Goal: Task Accomplishment & Management: Manage account settings

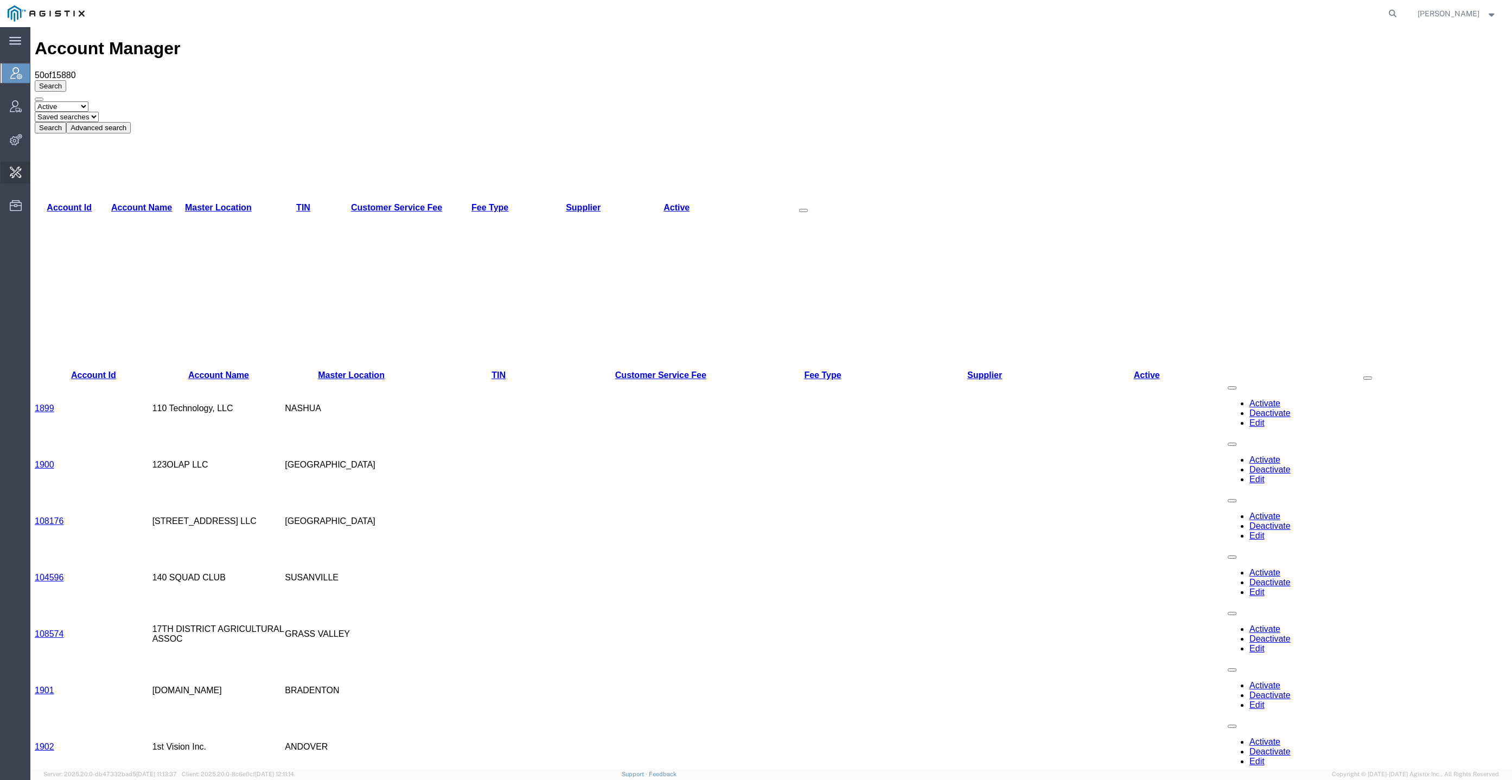
click at [0, 0] on span "Locations grouping" at bounding box center [0, 0] width 0 height 0
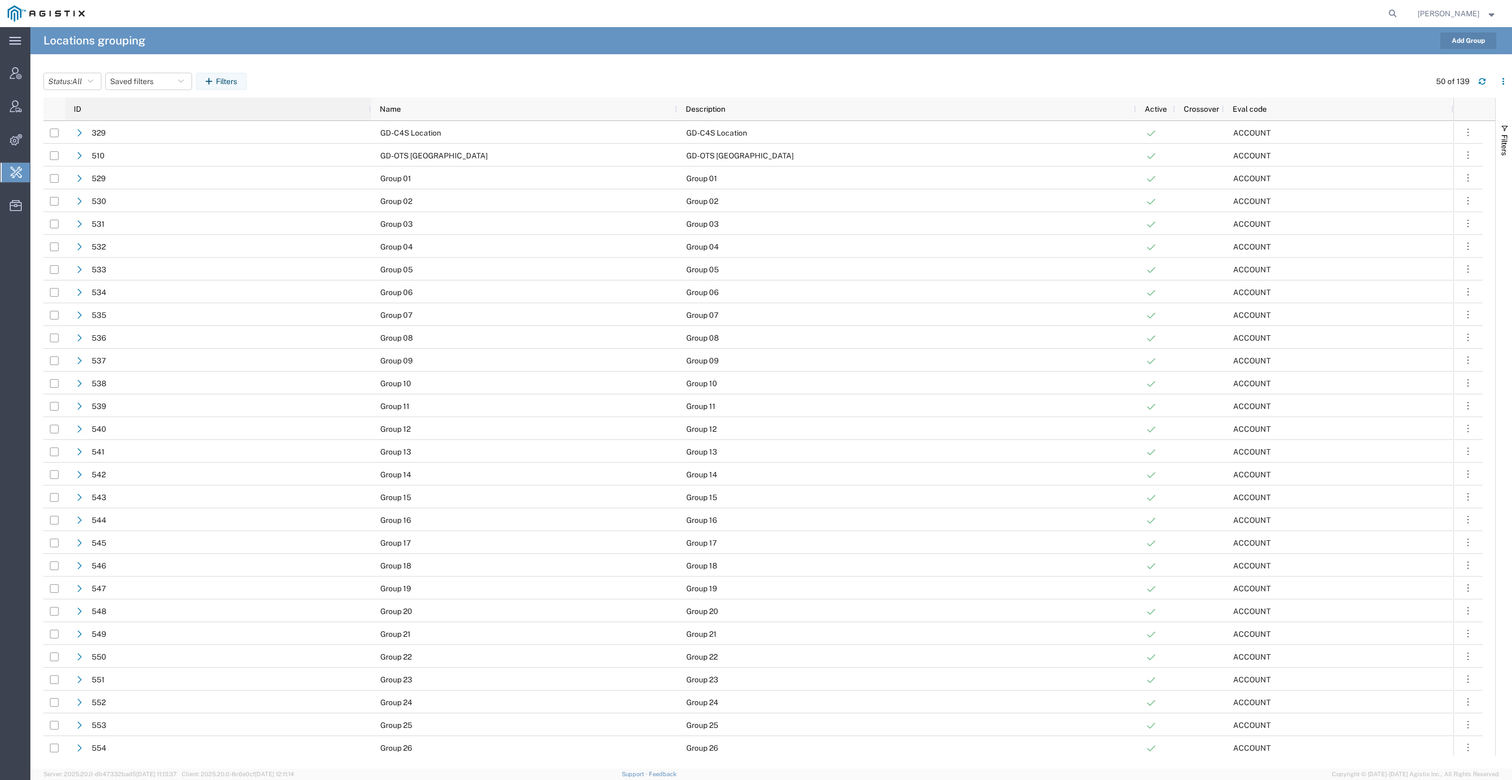
click at [127, 106] on div "ID" at bounding box center [220, 108] width 293 height 17
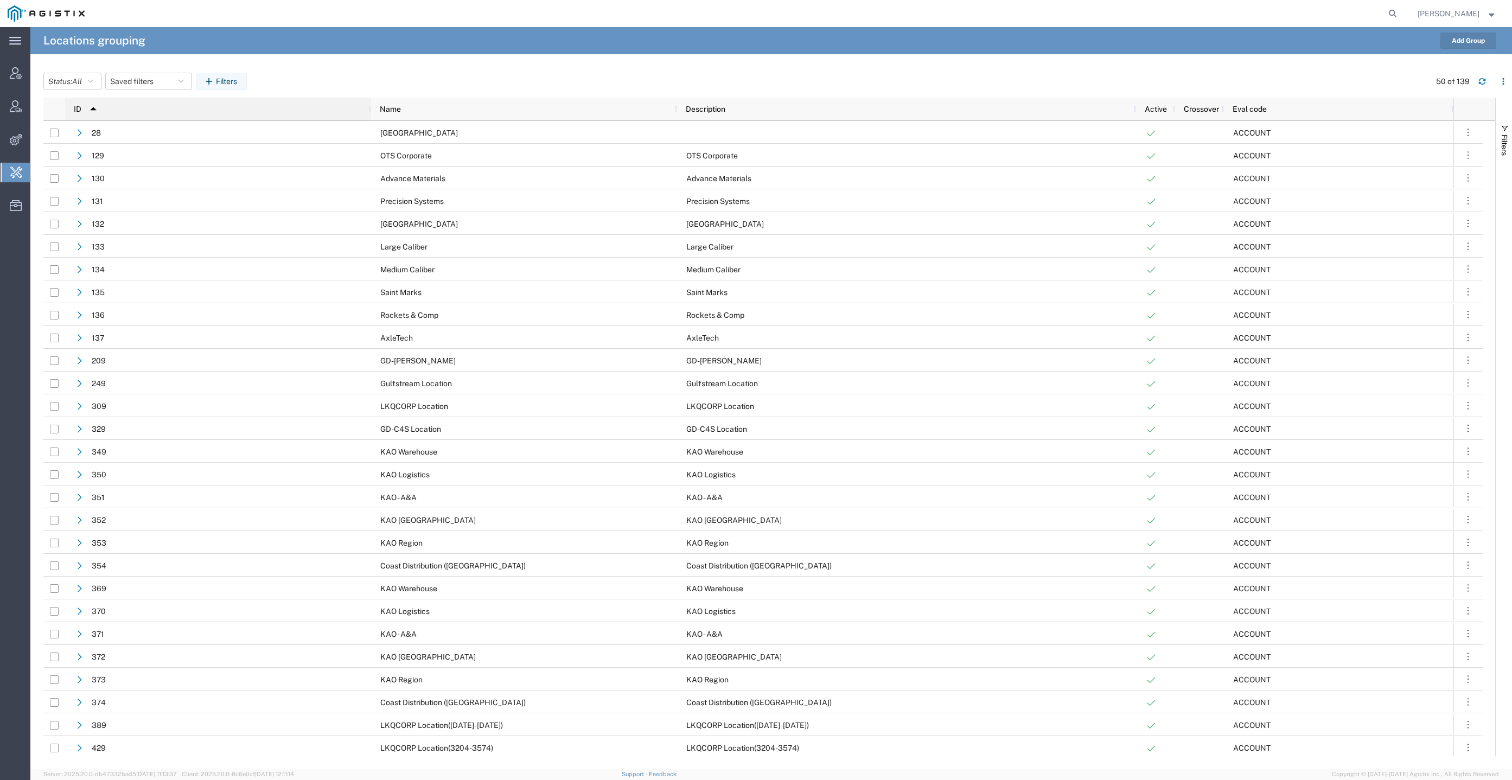
click at [148, 111] on div "ID 1" at bounding box center [220, 108] width 293 height 17
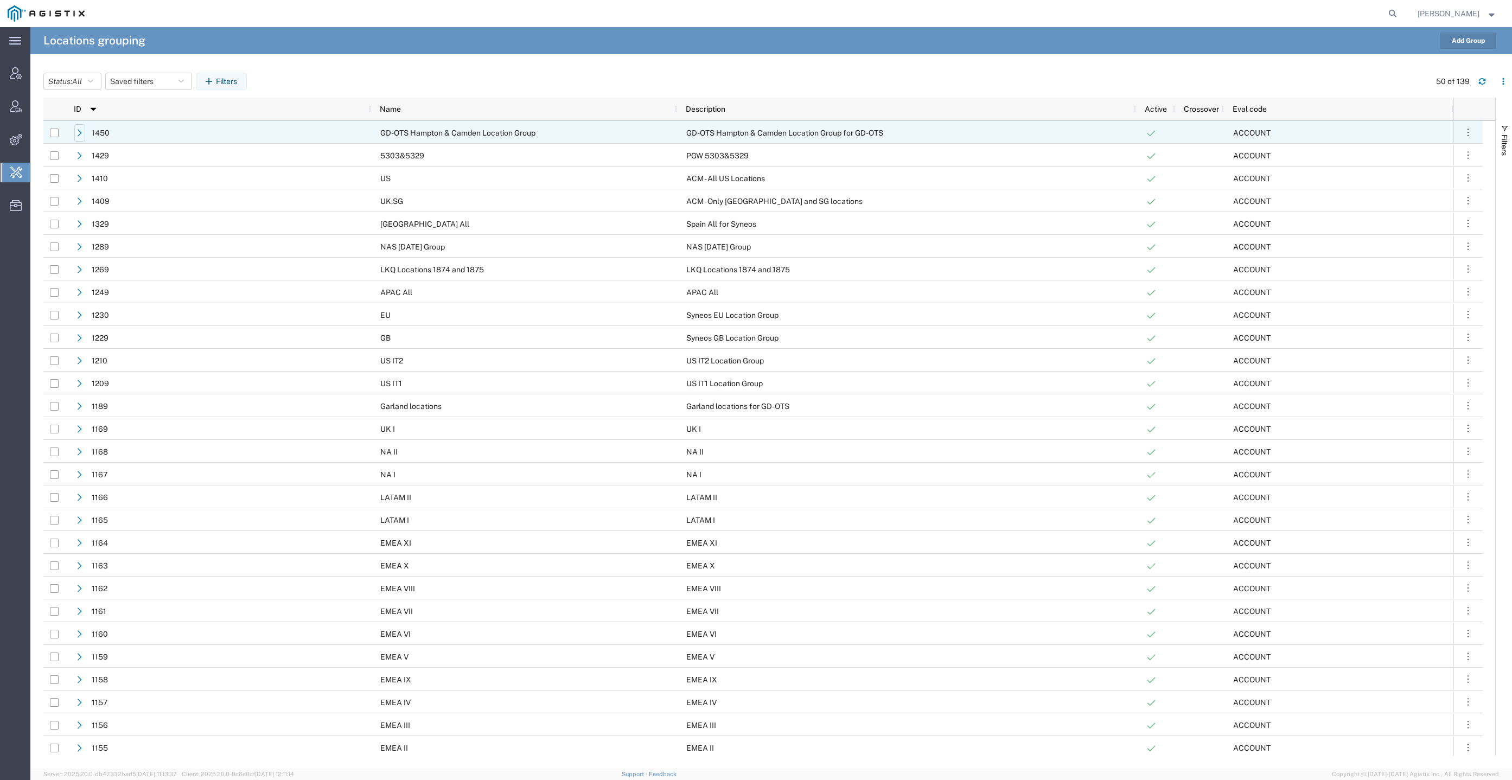
click at [81, 135] on icon at bounding box center [80, 133] width 8 height 8
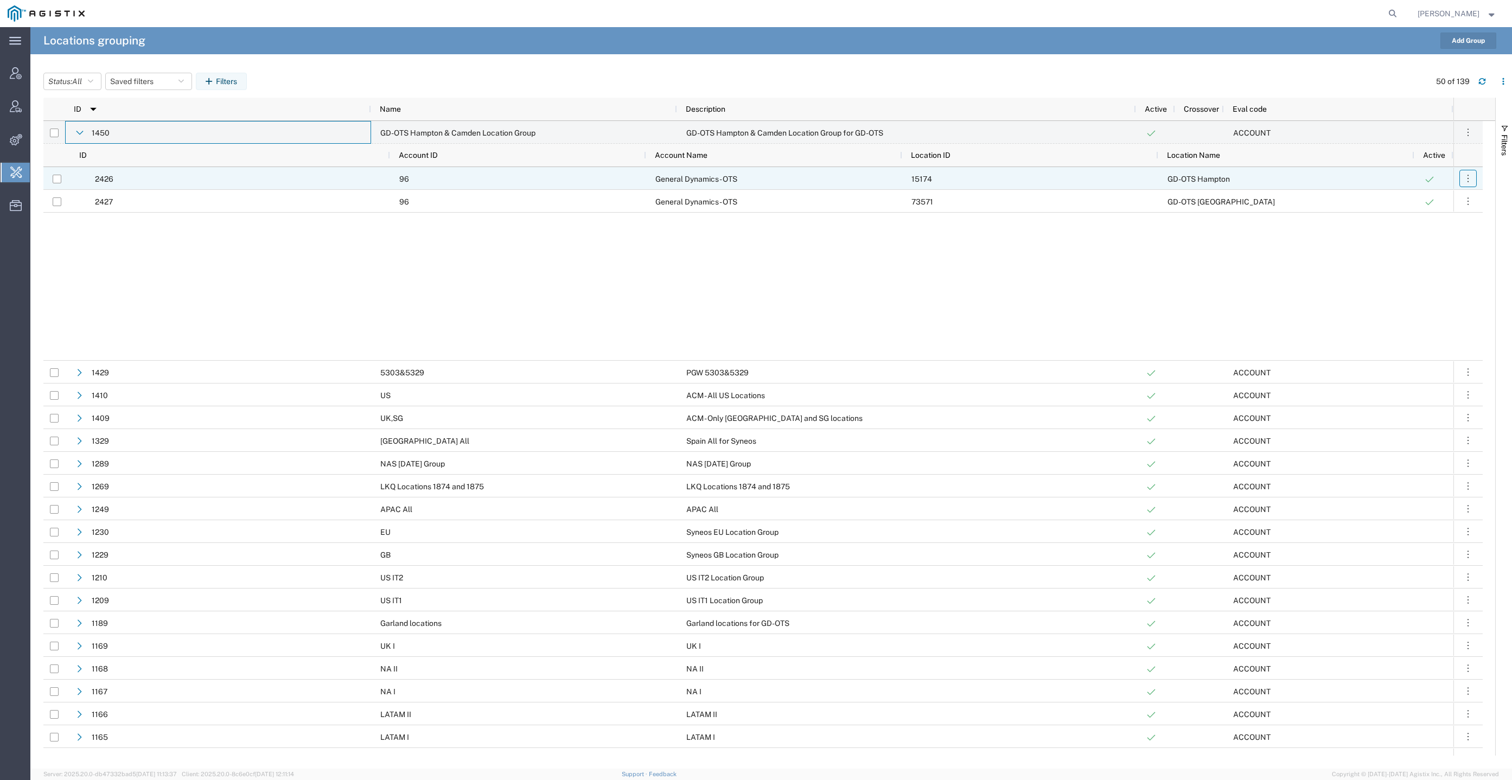
click at [1471, 180] on icon "button" at bounding box center [1467, 178] width 11 height 11
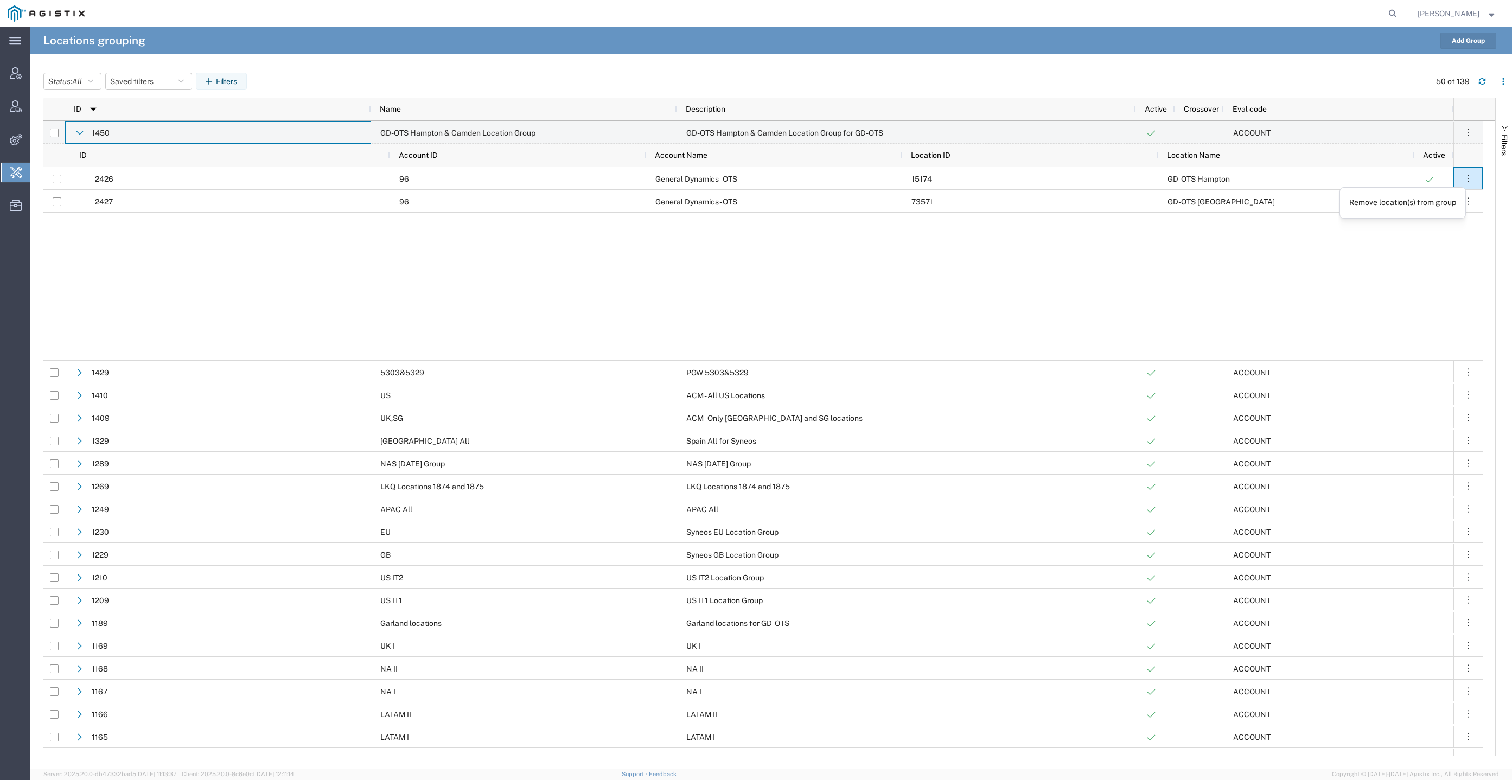
drag, startPoint x: 1399, startPoint y: 265, endPoint x: 1454, endPoint y: 239, distance: 60.7
click at [1399, 265] on div "2426 96 General Dynamics - OTS 15174 GD-OTS Hampton 2427 96 General Dynamics - …" at bounding box center [748, 263] width 1410 height 193
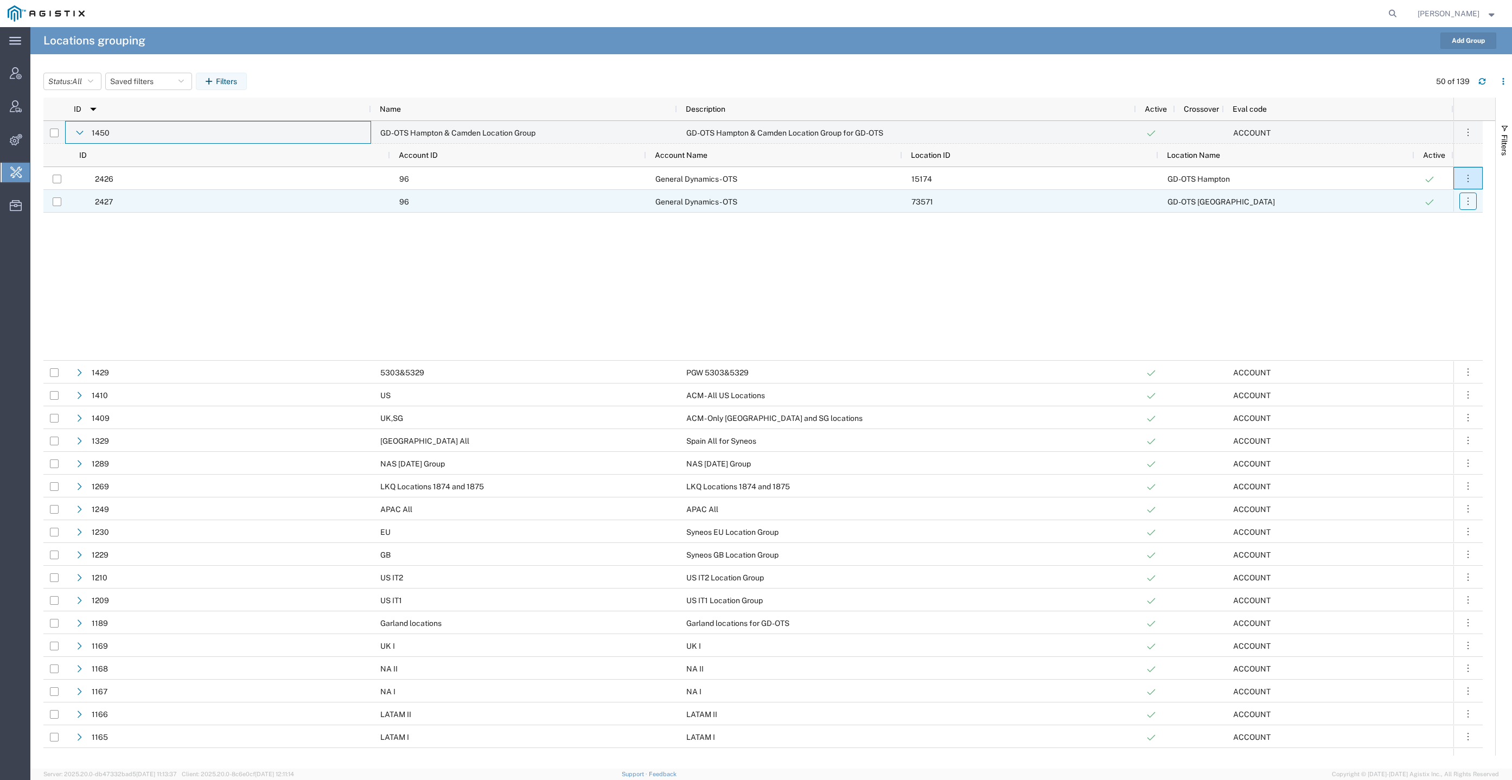
click at [1470, 196] on icon "button" at bounding box center [1467, 201] width 11 height 11
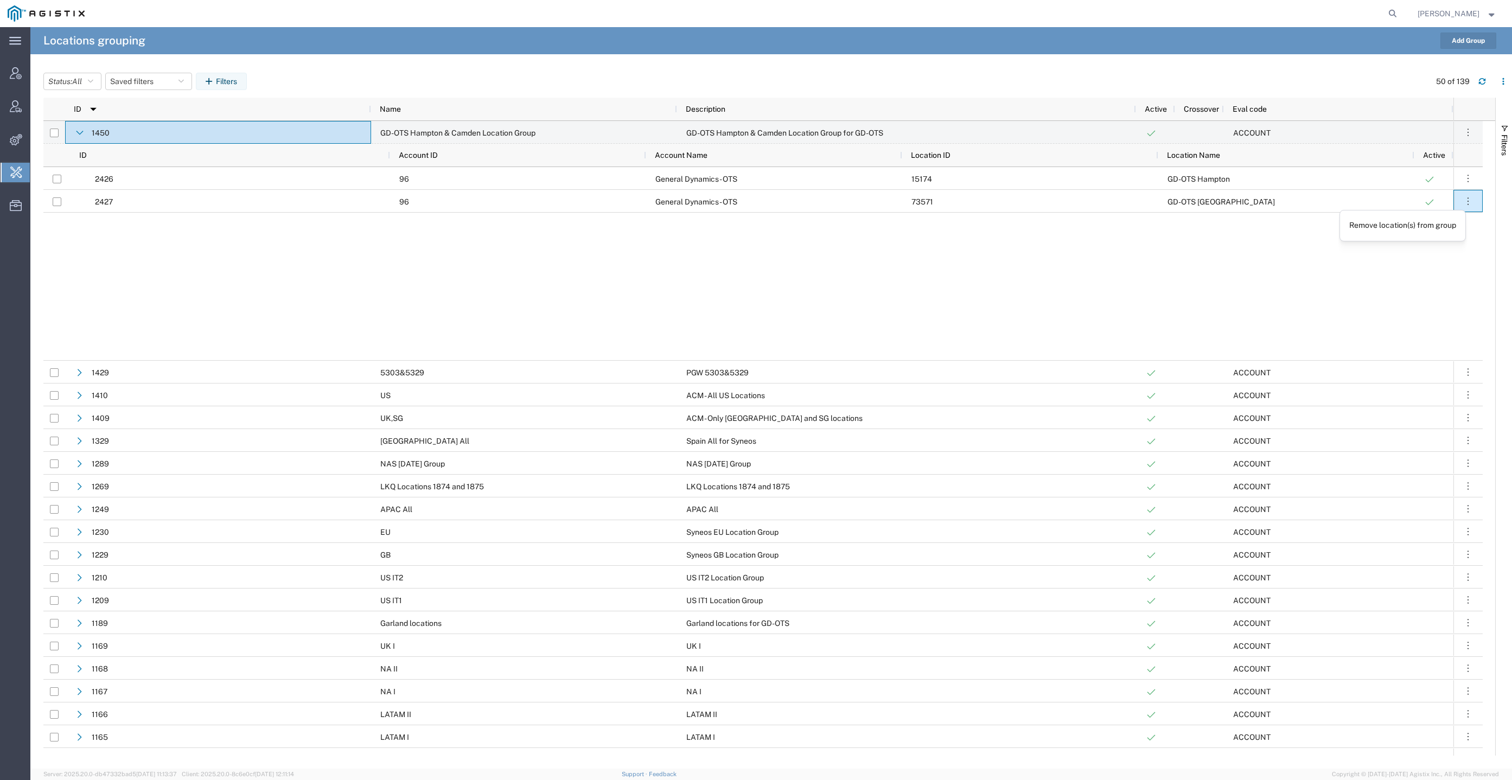
drag, startPoint x: 1364, startPoint y: 285, endPoint x: 1029, endPoint y: 252, distance: 336.3
click at [1362, 286] on div "2426 96 General Dynamics - OTS 15174 GD-OTS Hampton 2427 96 General Dynamics - …" at bounding box center [748, 263] width 1410 height 193
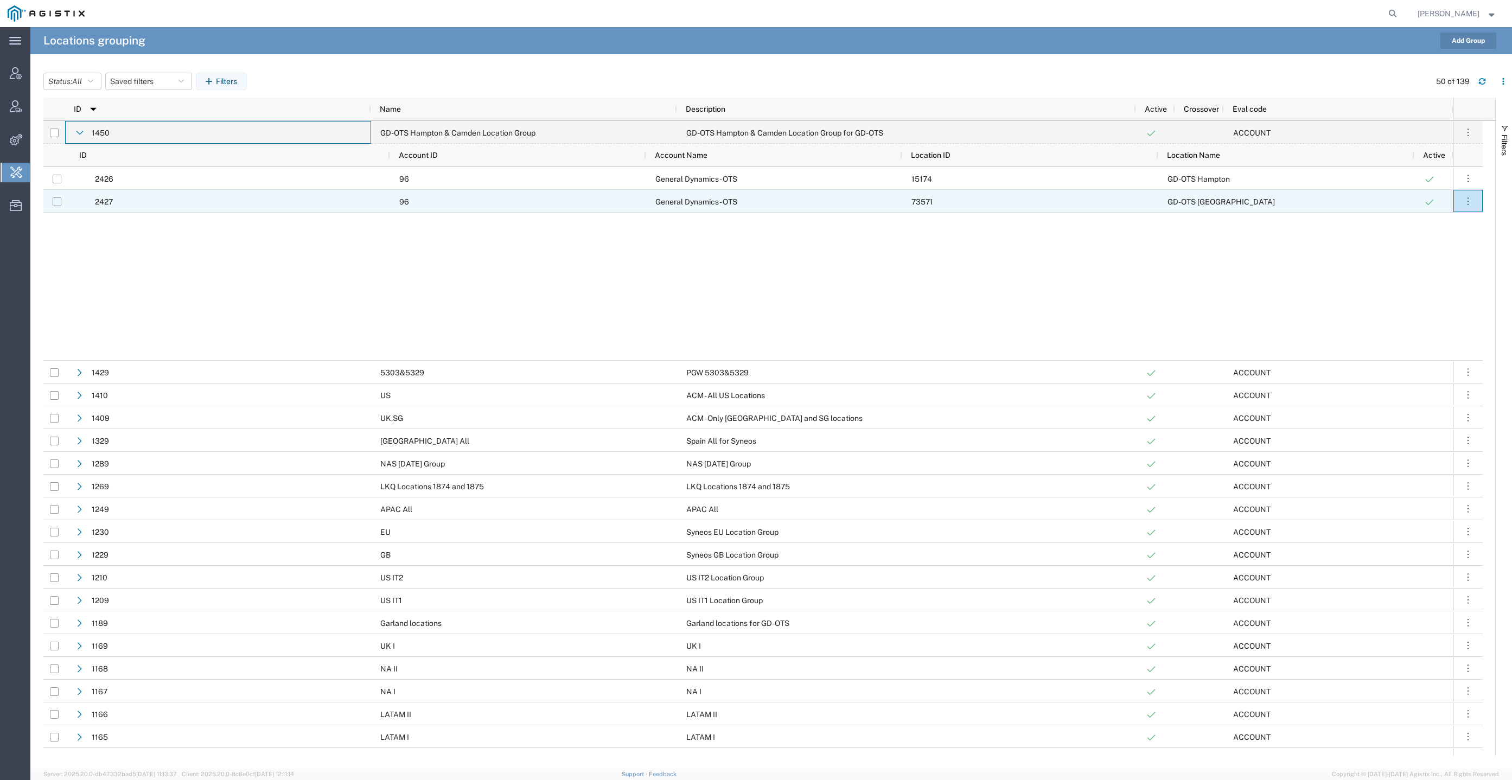
click at [55, 202] on input "Press Space to toggle row selection (unchecked)" at bounding box center [57, 201] width 9 height 9
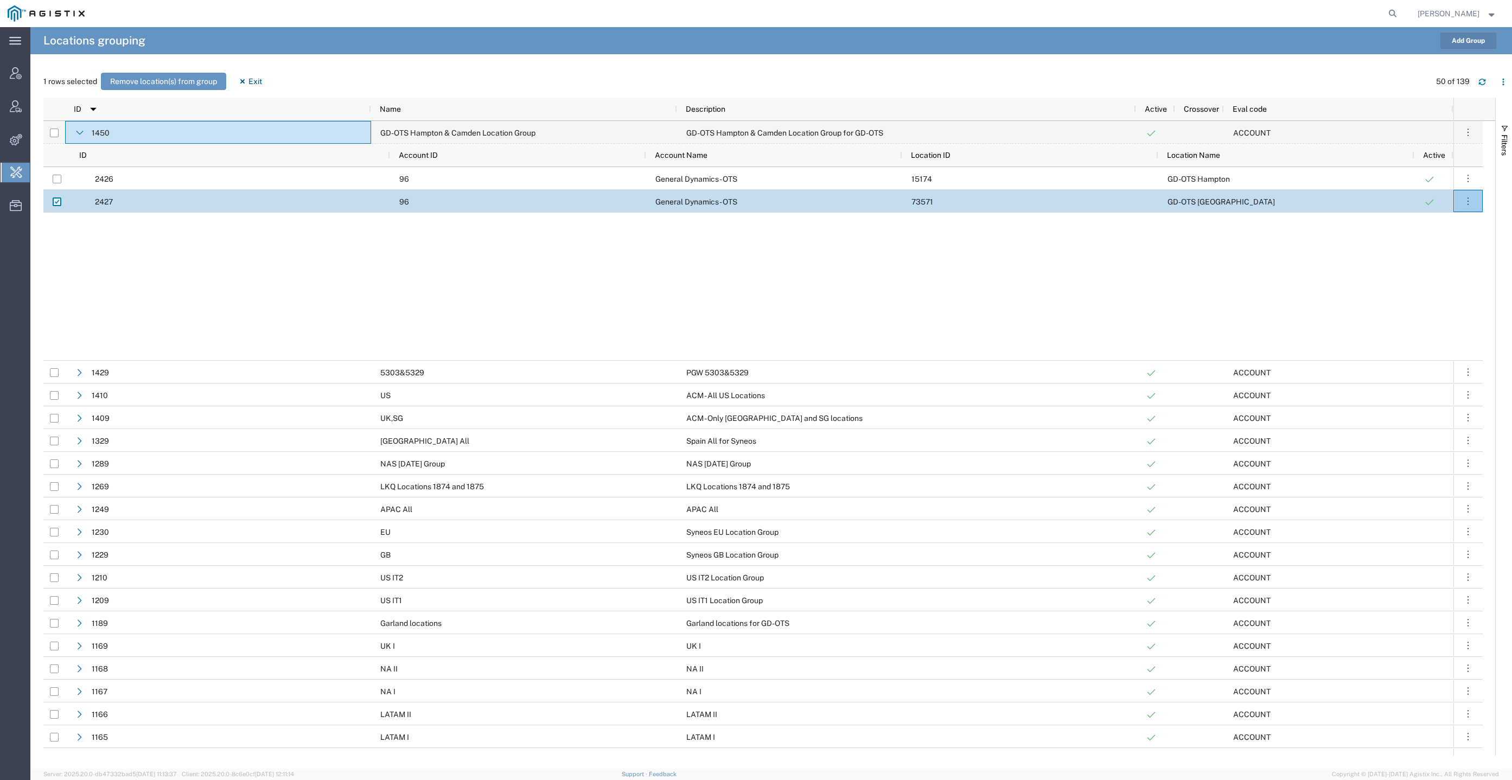
click at [55, 202] on input "Press Space to toggle row selection (checked)" at bounding box center [57, 201] width 9 height 9
checkbox input "false"
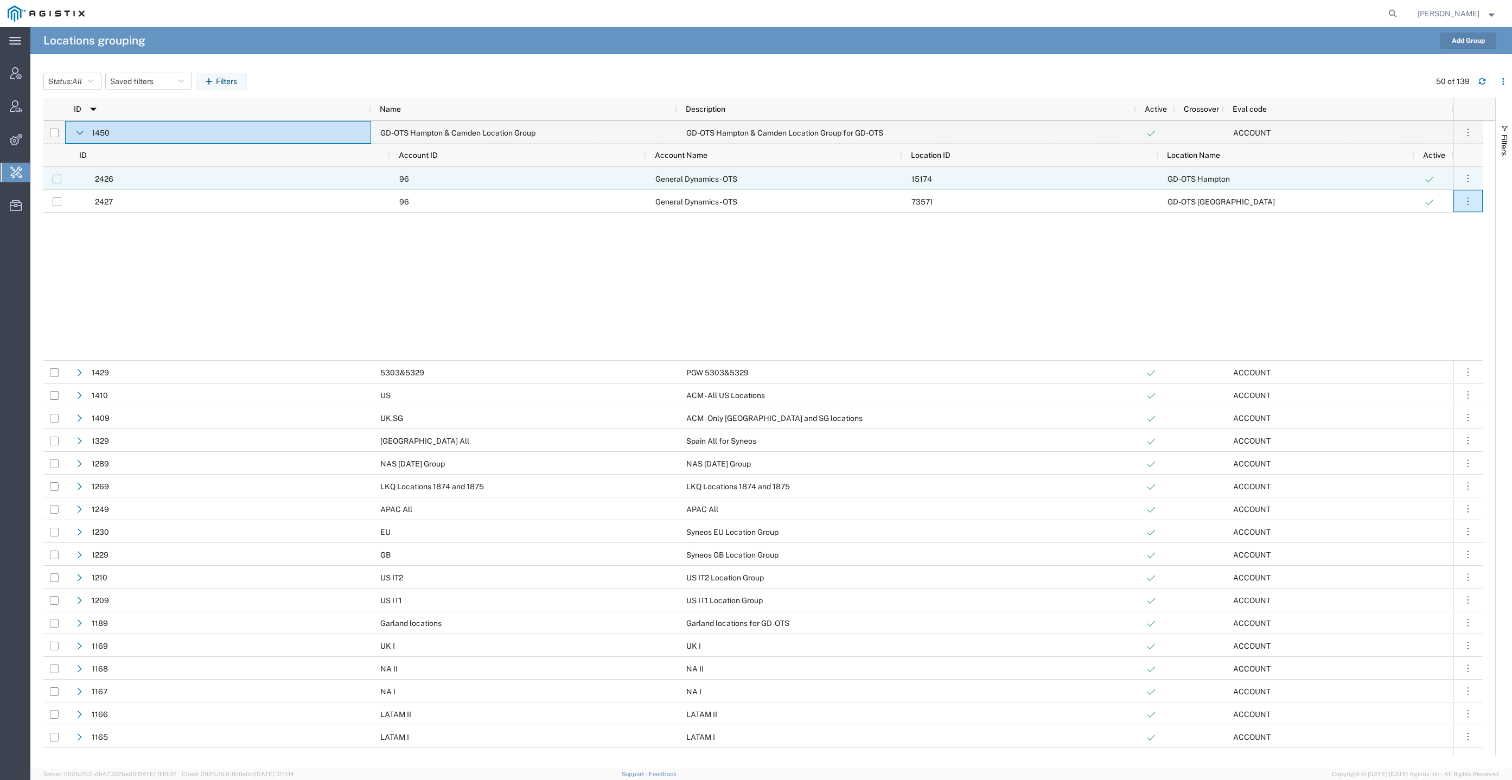
click at [53, 181] on input "Press Space to toggle row selection (unchecked)" at bounding box center [57, 179] width 9 height 9
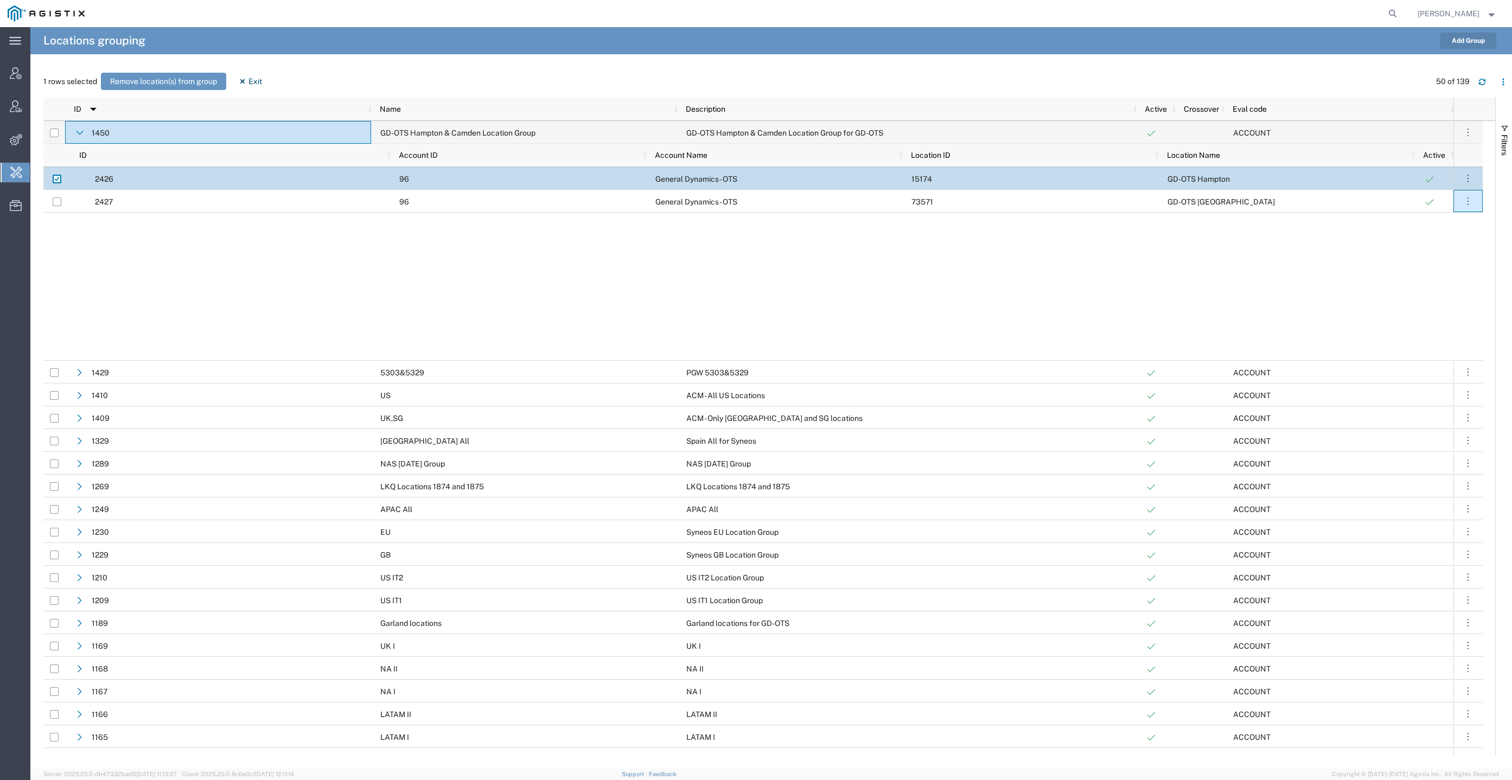
click at [53, 181] on input "Press Space to toggle row selection (checked)" at bounding box center [57, 179] width 9 height 9
checkbox input "false"
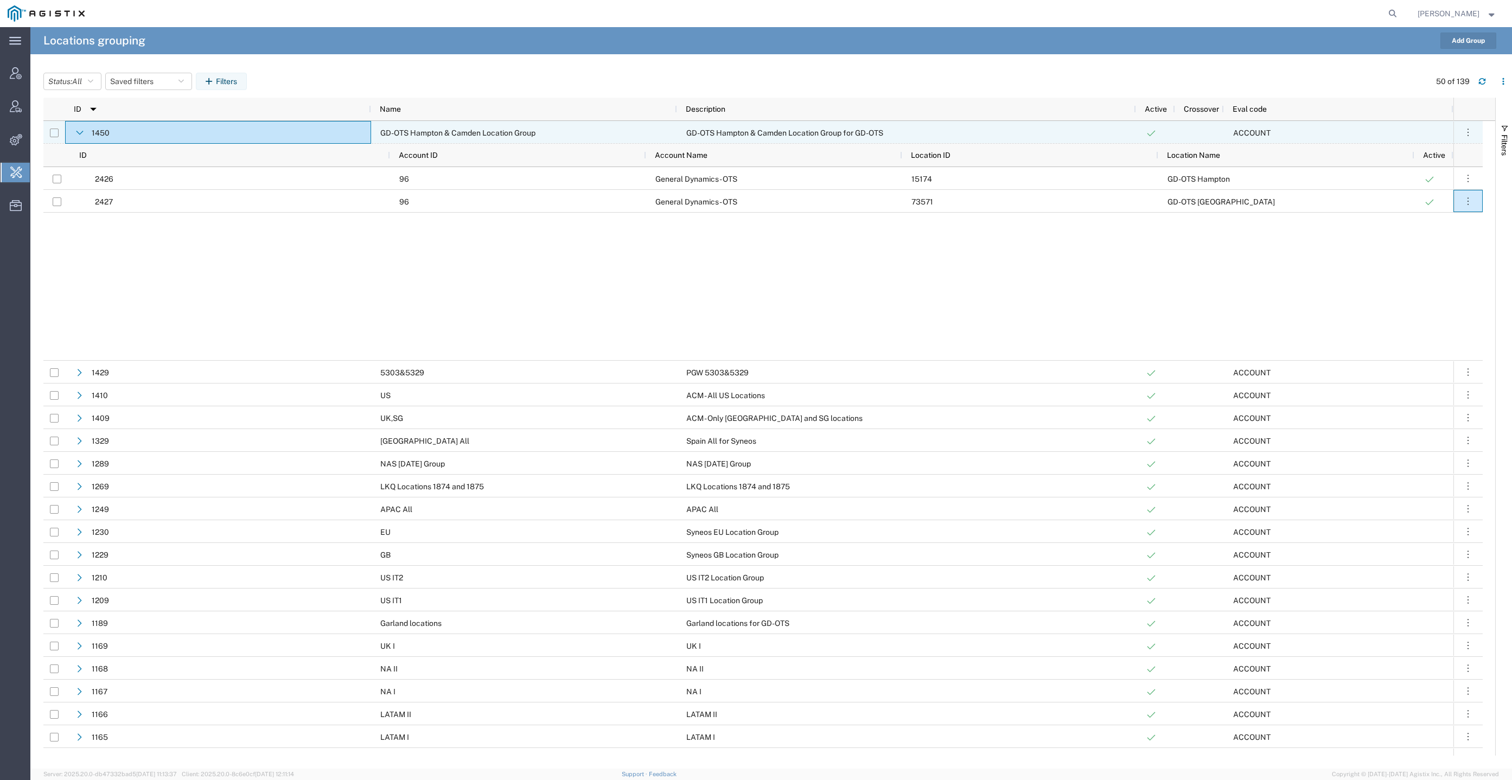
click at [53, 130] on input "Press Space to toggle row selection (unchecked)" at bounding box center [54, 133] width 9 height 9
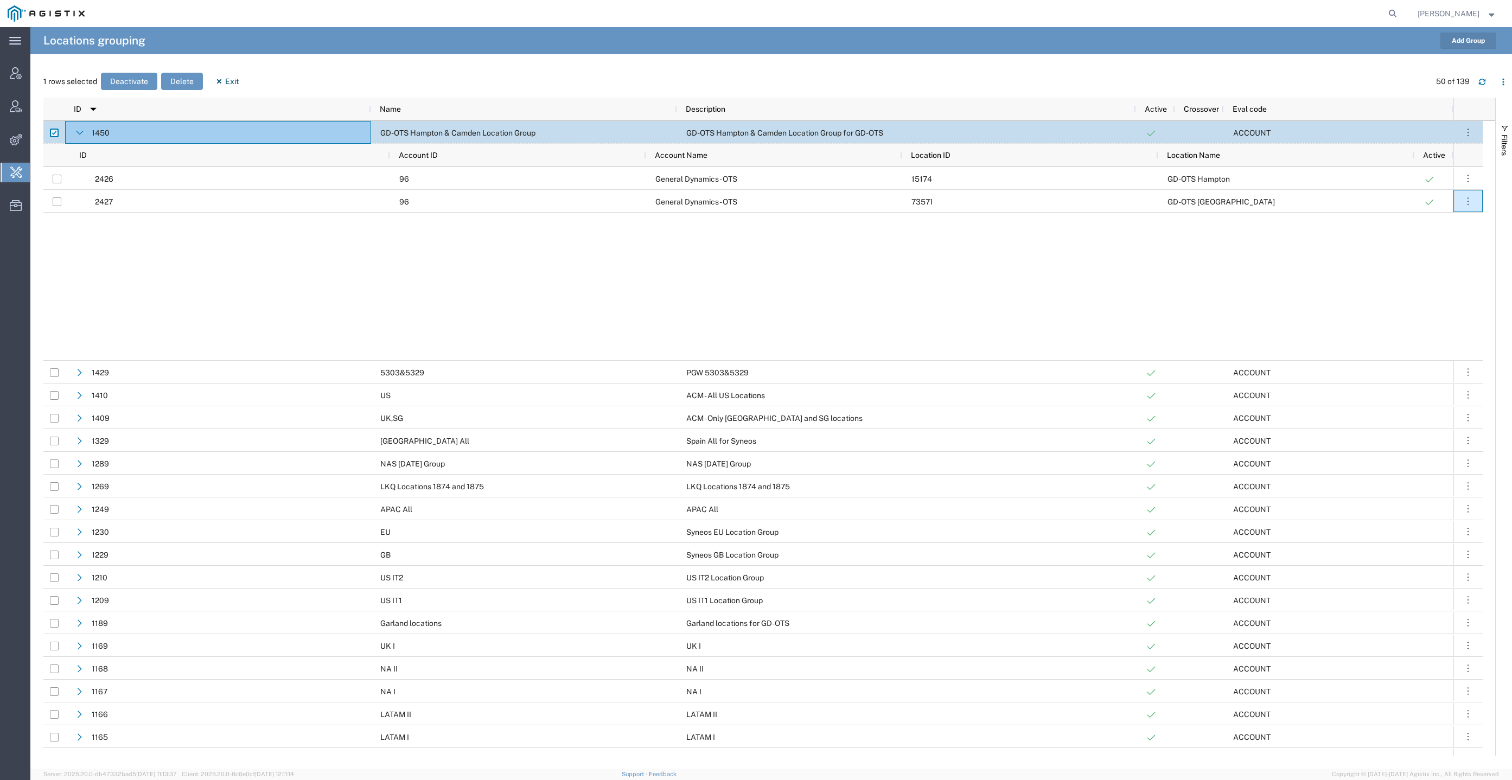
click at [53, 130] on input "Press Space to toggle row selection (checked)" at bounding box center [54, 133] width 9 height 9
checkbox input "false"
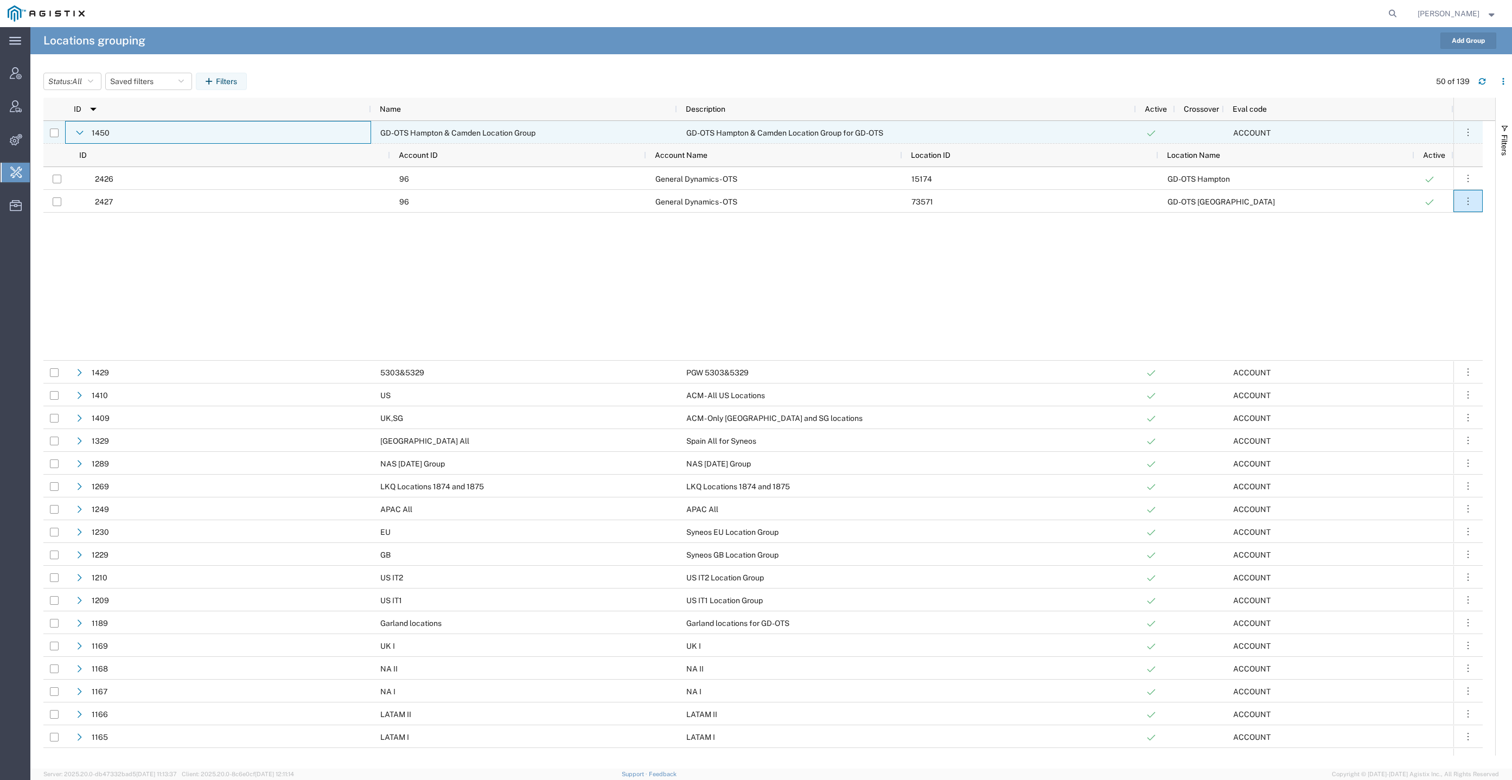
click at [77, 133] on icon at bounding box center [80, 133] width 8 height 8
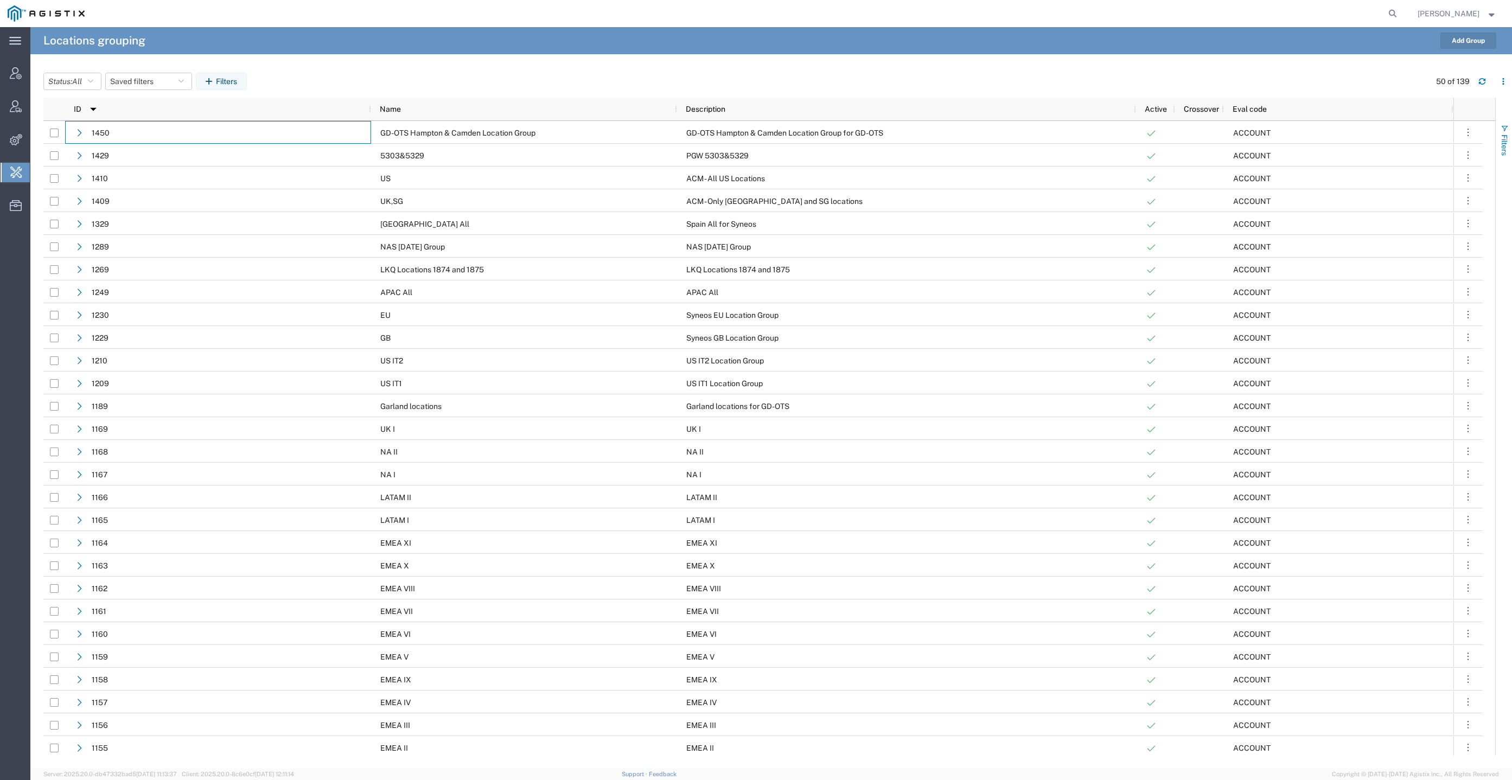
click at [1507, 125] on span "button" at bounding box center [1504, 128] width 9 height 9
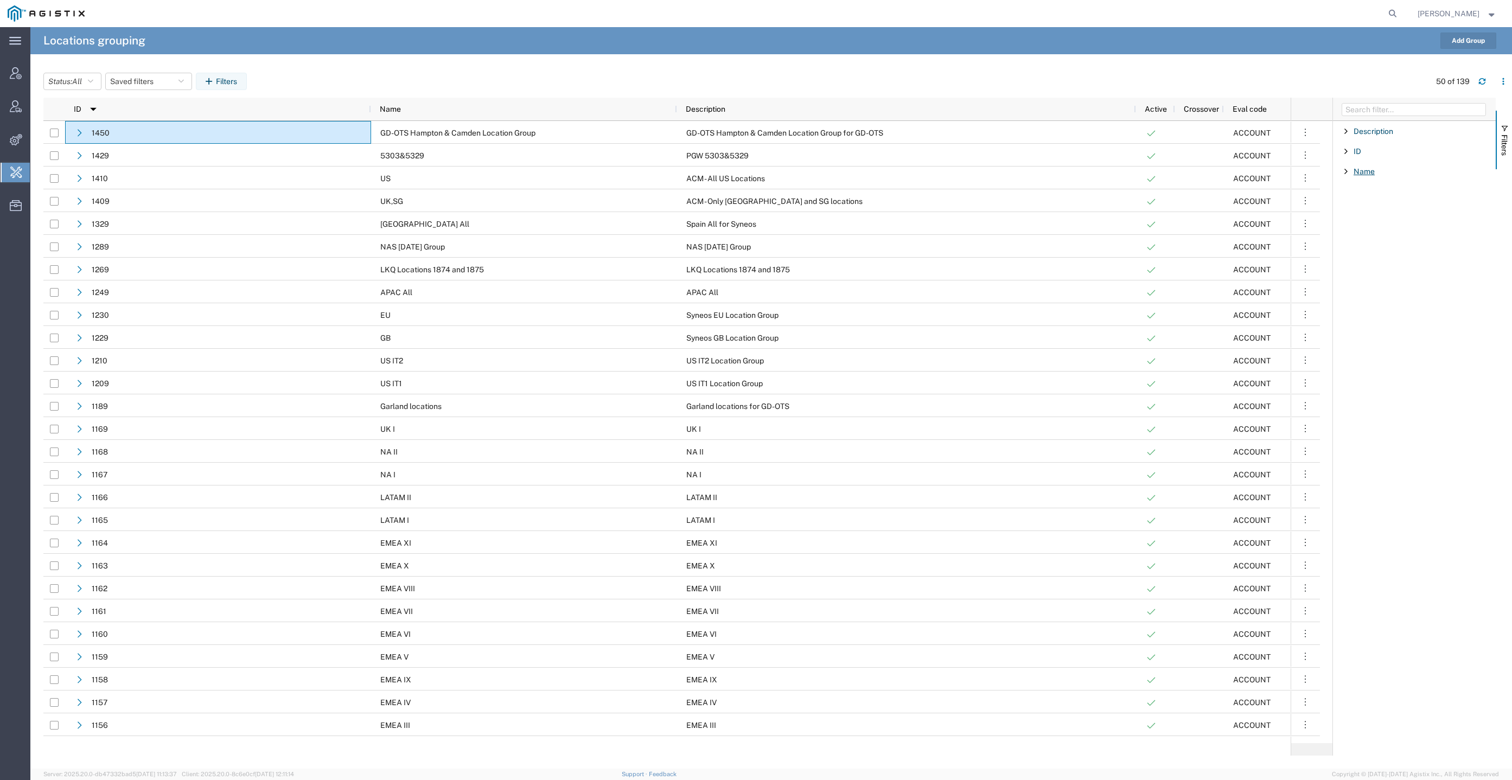
click at [1370, 169] on span "Name" at bounding box center [1363, 171] width 21 height 9
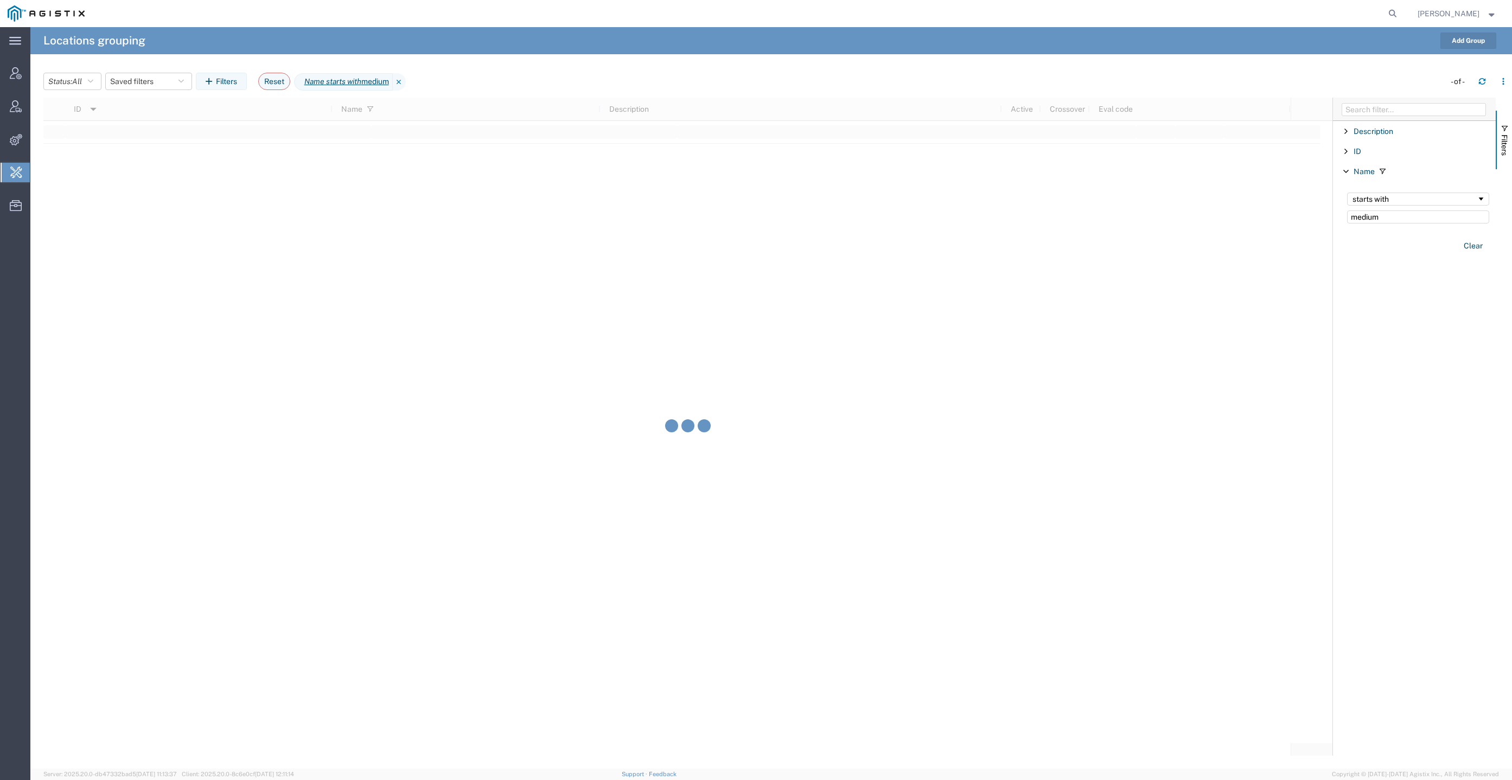
type input "medium"
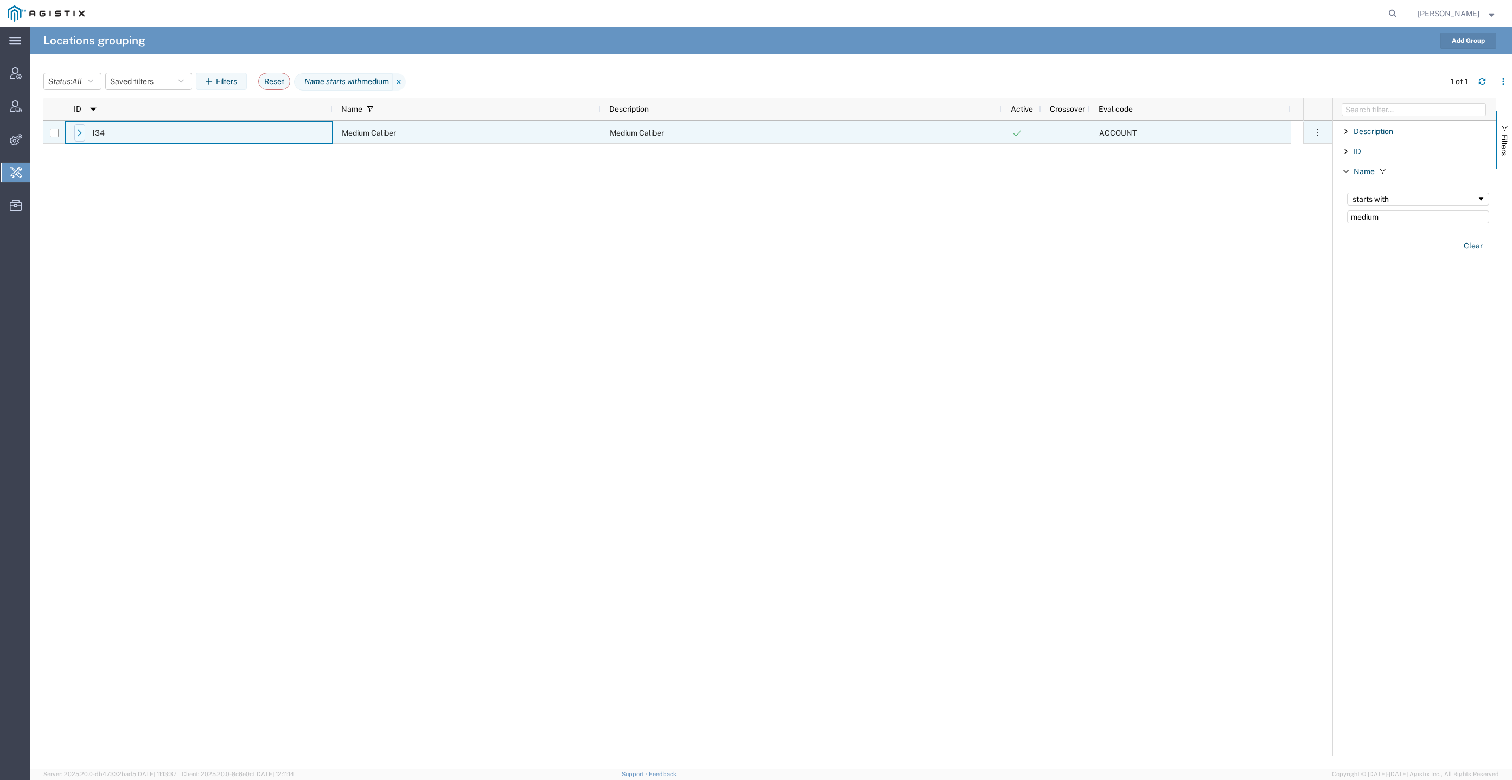
click at [76, 126] on div at bounding box center [79, 132] width 11 height 17
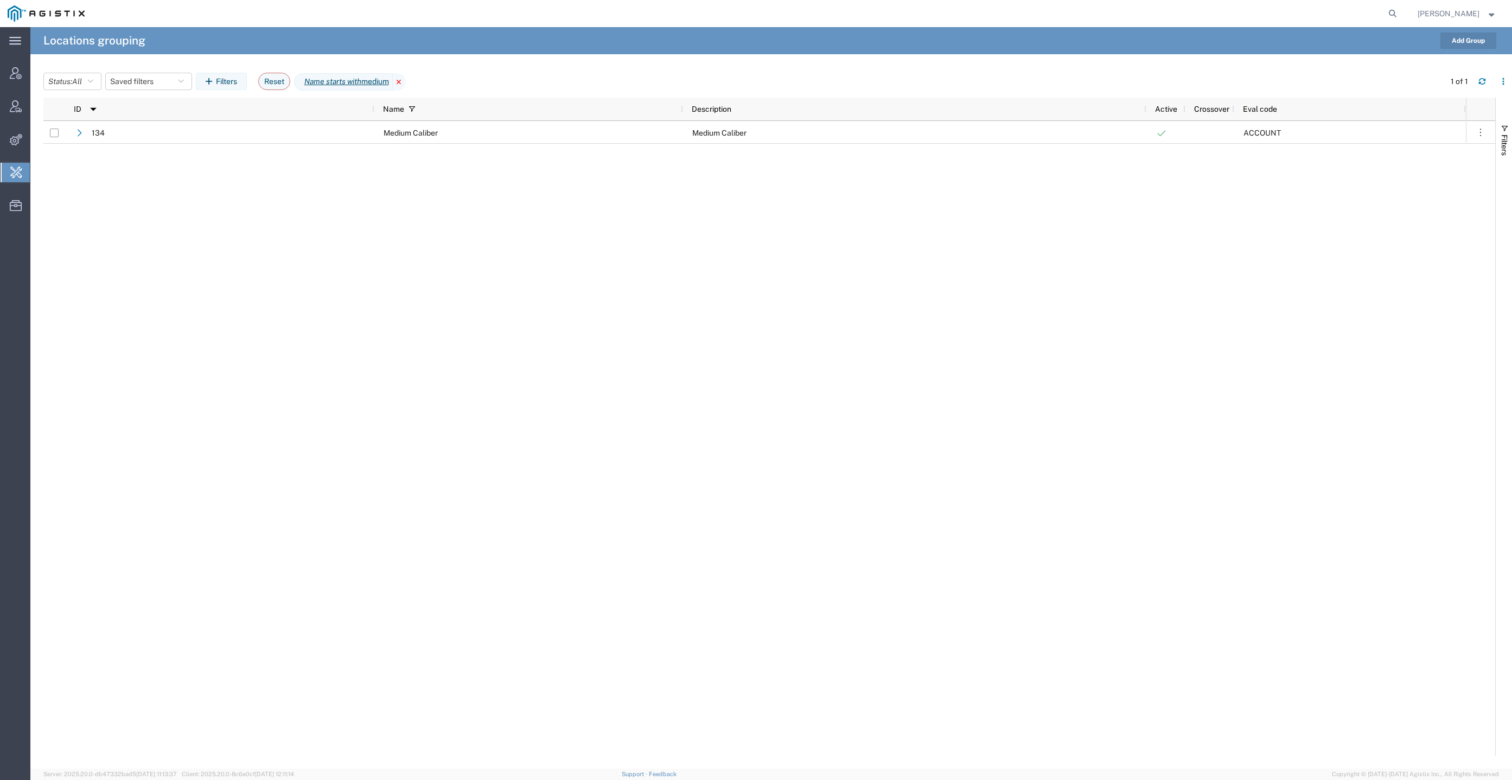
click at [406, 76] on icon at bounding box center [399, 81] width 13 height 17
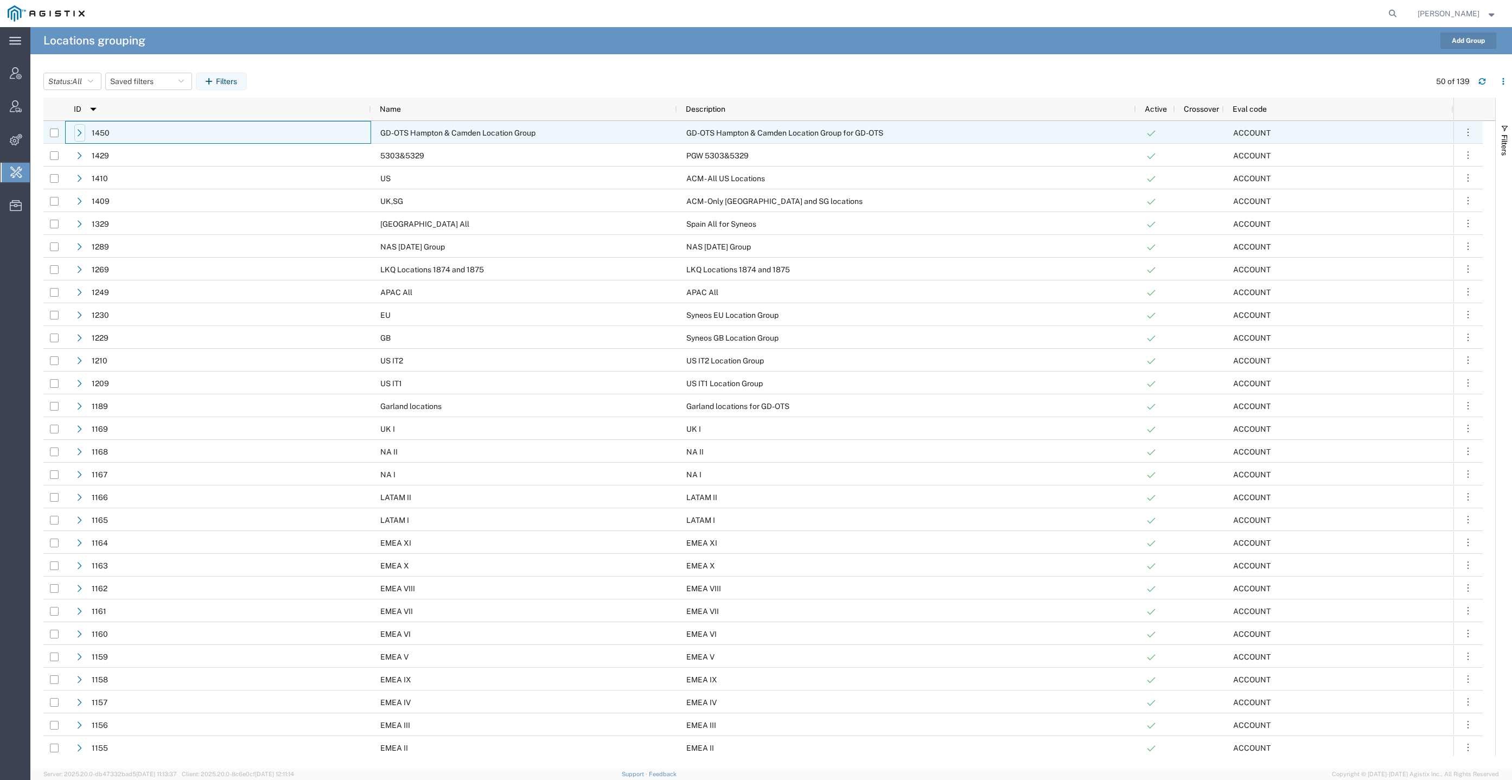
click at [79, 132] on icon at bounding box center [80, 133] width 8 height 8
